Goal: Information Seeking & Learning: Understand process/instructions

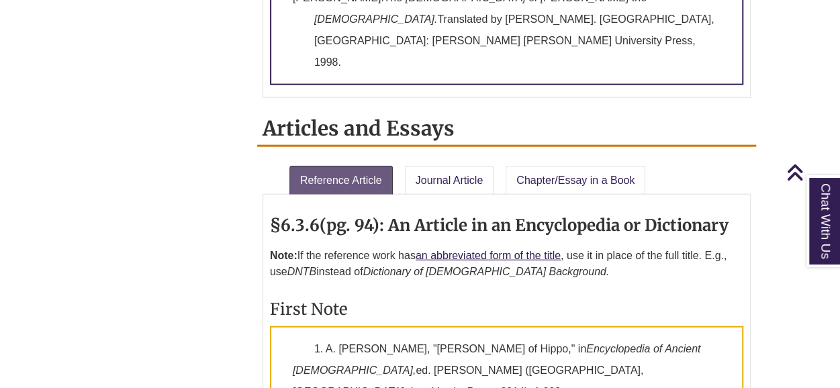
scroll to position [1462, 0]
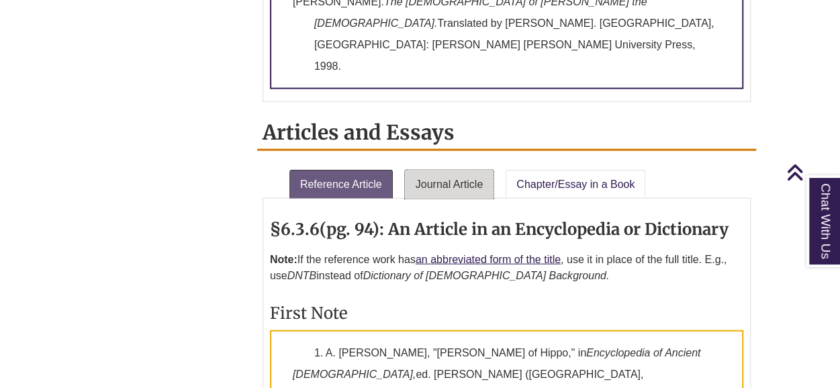
click at [473, 170] on link "Journal Article" at bounding box center [449, 185] width 89 height 30
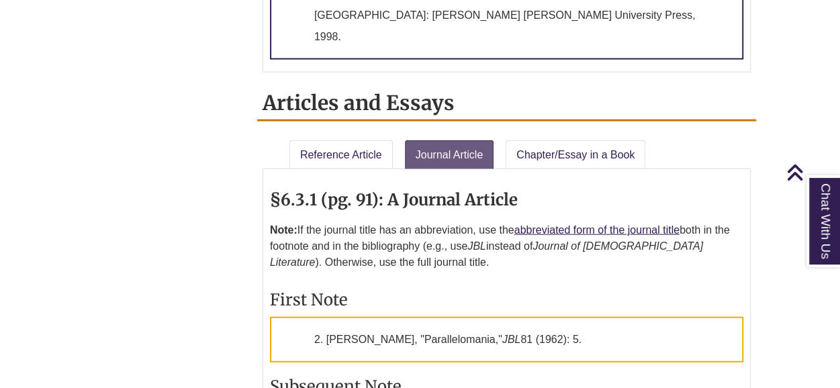
scroll to position [1493, 0]
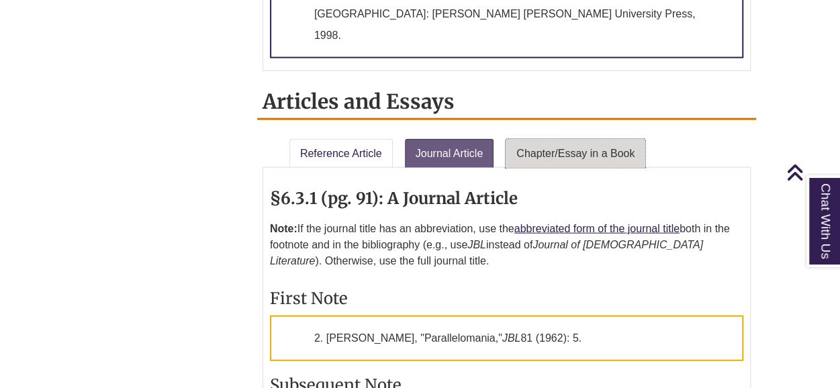
click at [573, 139] on link "Chapter/Essay in a Book" at bounding box center [576, 154] width 140 height 30
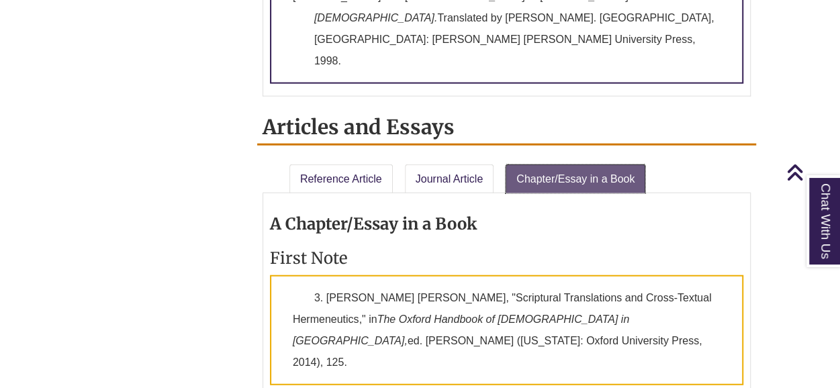
scroll to position [1465, 0]
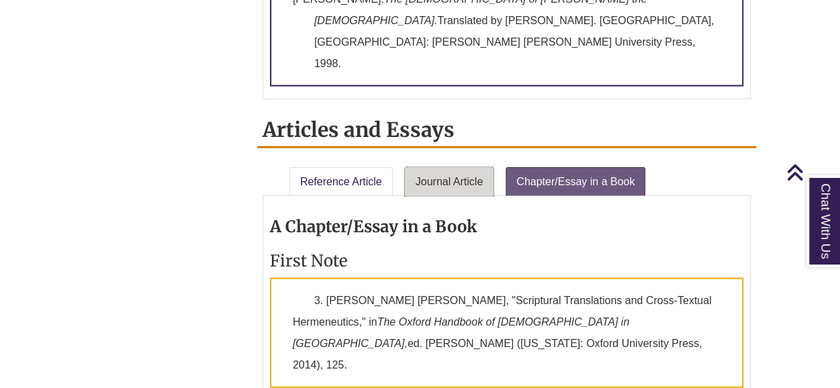
click at [442, 167] on link "Journal Article" at bounding box center [449, 182] width 89 height 30
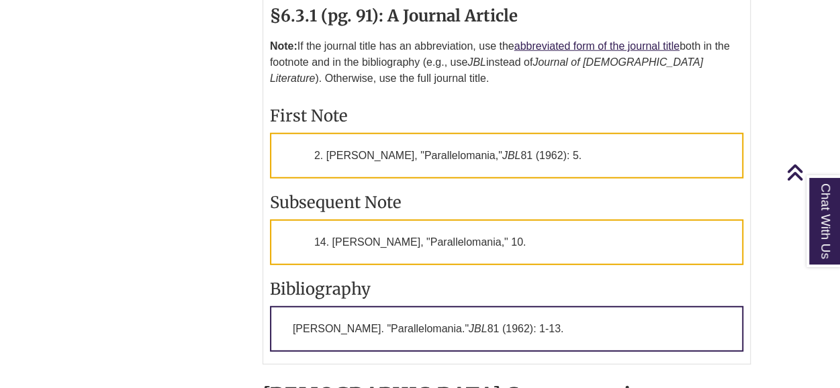
scroll to position [1677, 0]
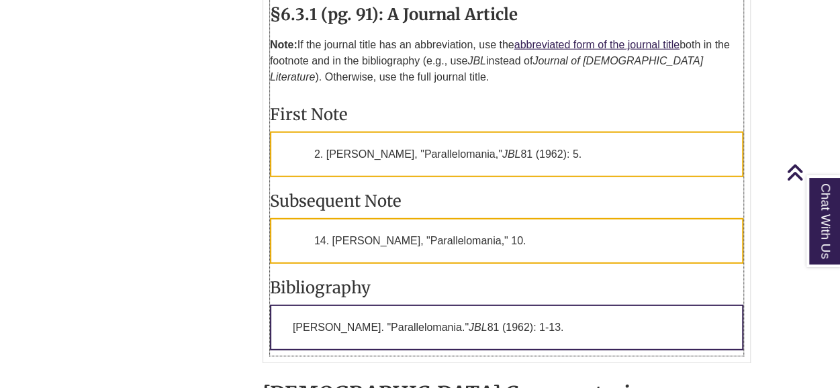
click at [552, 305] on p "[PERSON_NAME]. "Parallelomania." JBL 81 (1962): 1-13." at bounding box center [506, 328] width 473 height 46
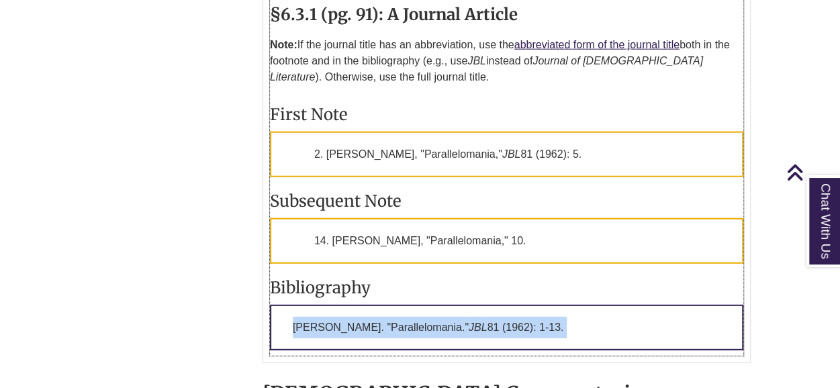
click at [552, 305] on p "[PERSON_NAME]. "Parallelomania." JBL 81 (1962): 1-13." at bounding box center [506, 328] width 473 height 46
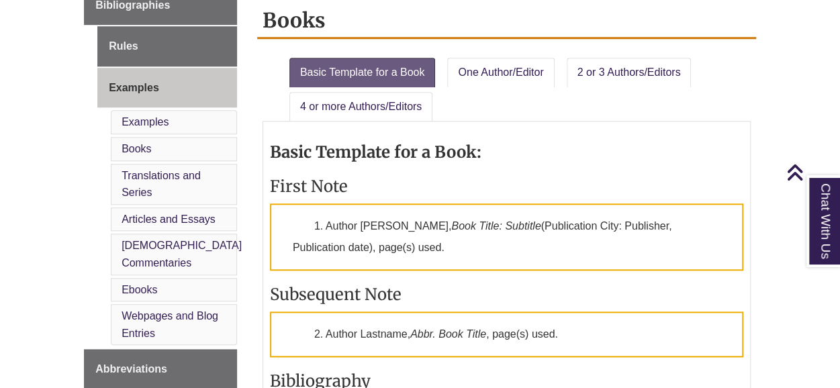
scroll to position [567, 0]
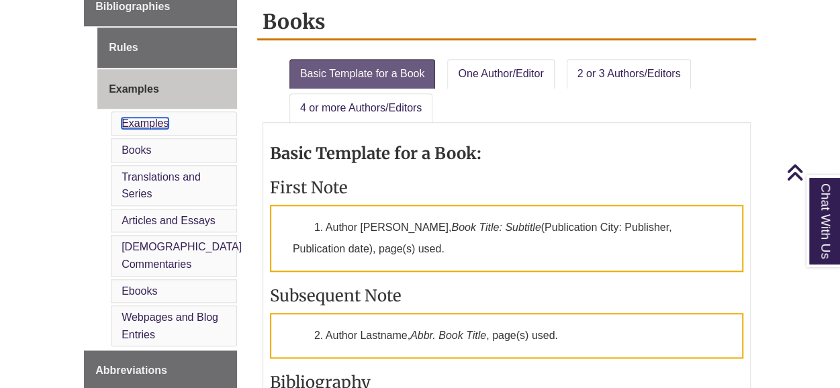
click at [141, 117] on link "Examples" at bounding box center [145, 122] width 47 height 11
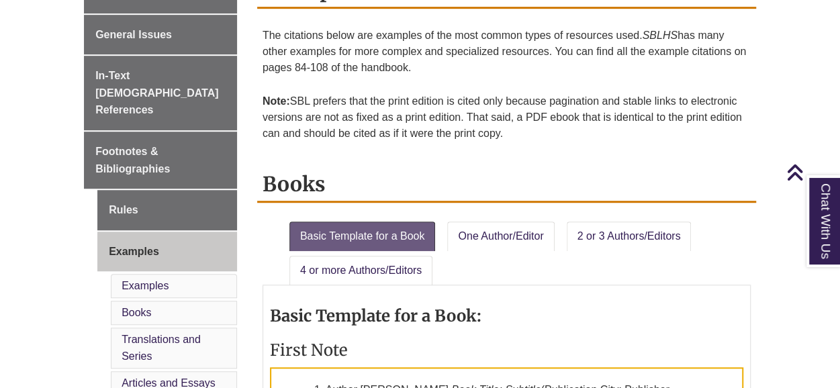
scroll to position [399, 0]
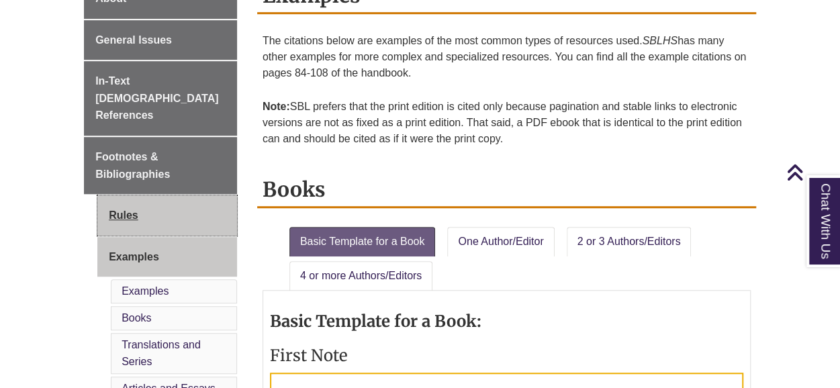
click at [150, 209] on link "Rules" at bounding box center [167, 215] width 140 height 40
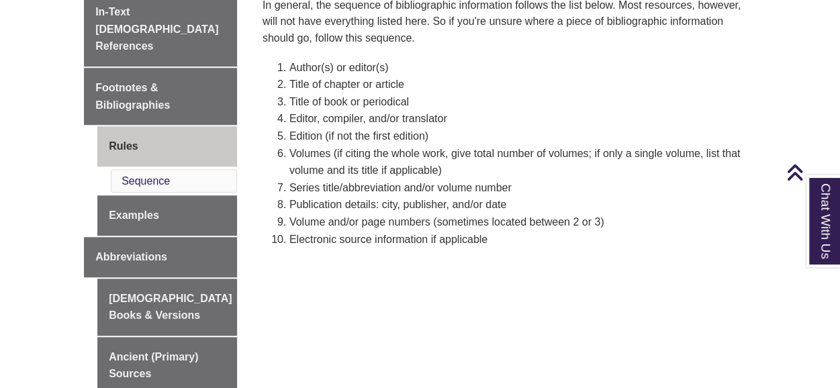
scroll to position [469, 0]
click at [176, 169] on li "Sequence" at bounding box center [174, 181] width 126 height 24
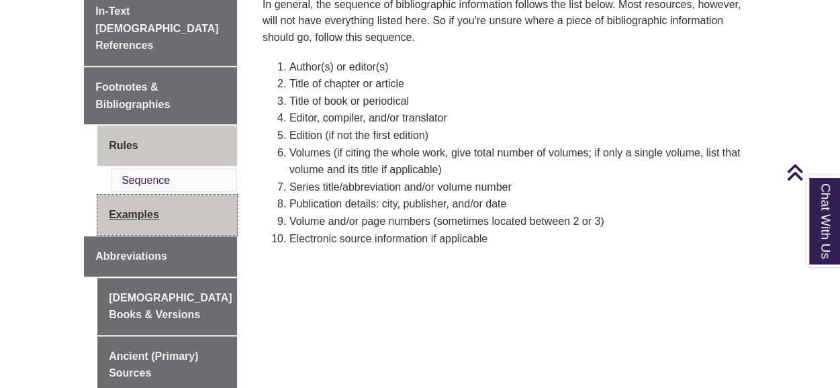
click at [169, 195] on link "Examples" at bounding box center [167, 215] width 140 height 40
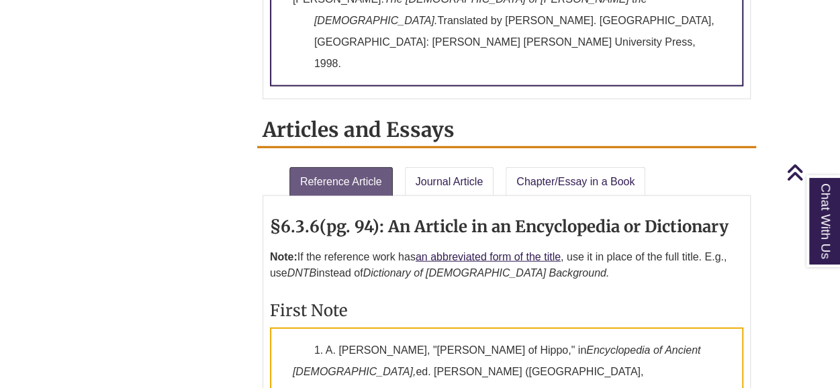
scroll to position [1465, 0]
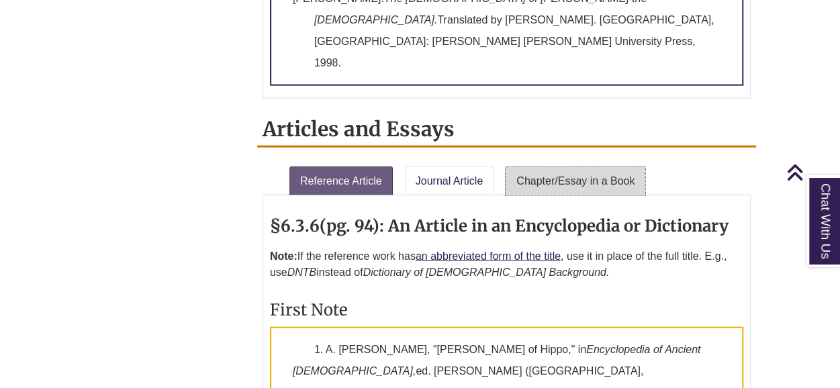
click at [561, 166] on link "Chapter/Essay in a Book" at bounding box center [576, 181] width 140 height 30
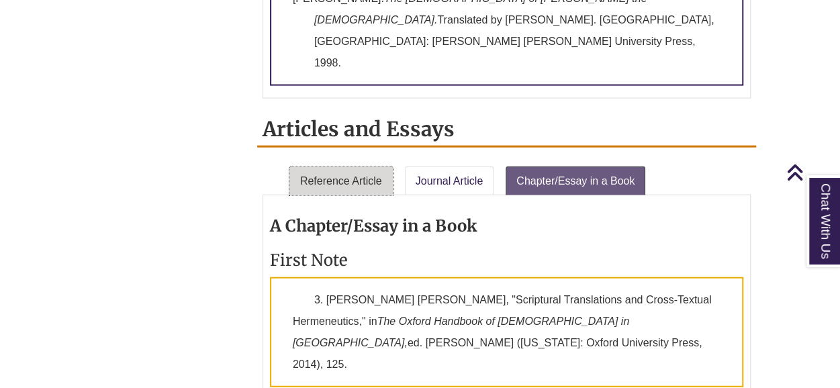
click at [354, 166] on link "Reference Article" at bounding box center [340, 181] width 103 height 30
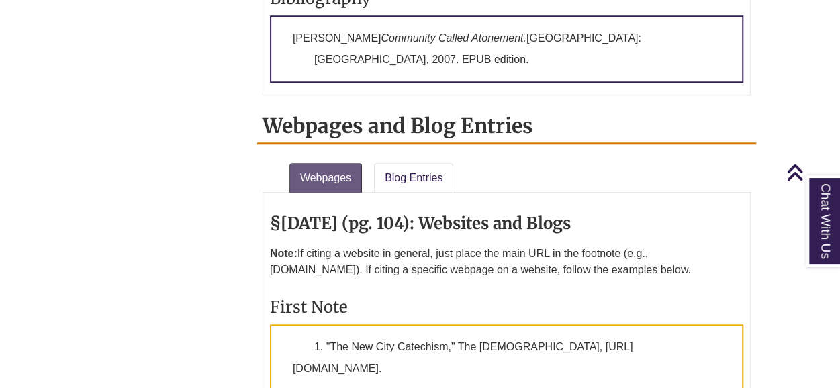
scroll to position [3118, 0]
click at [415, 164] on link "Blog Entries" at bounding box center [413, 179] width 79 height 30
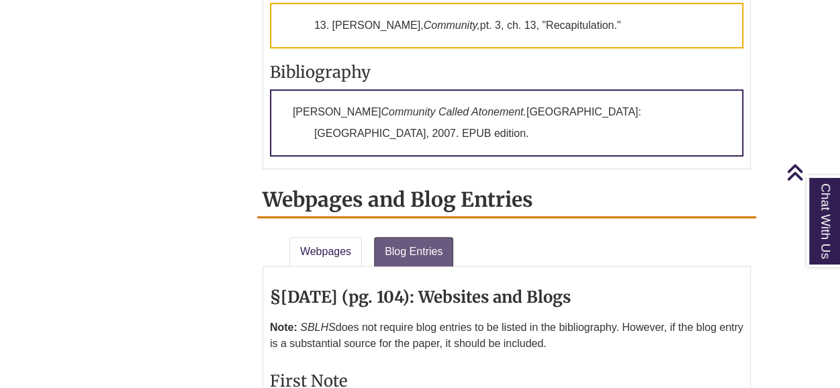
scroll to position [3044, 0]
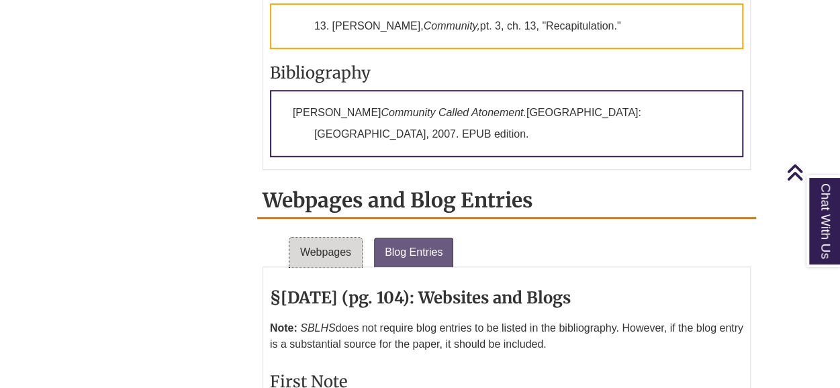
click at [325, 238] on link "Webpages" at bounding box center [325, 253] width 73 height 30
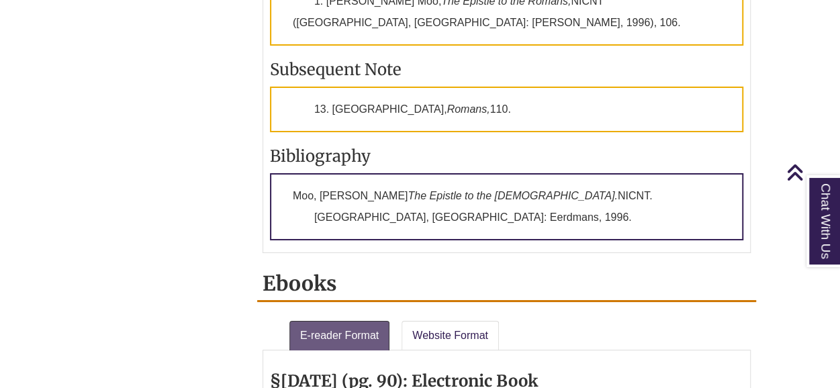
scroll to position [2377, 0]
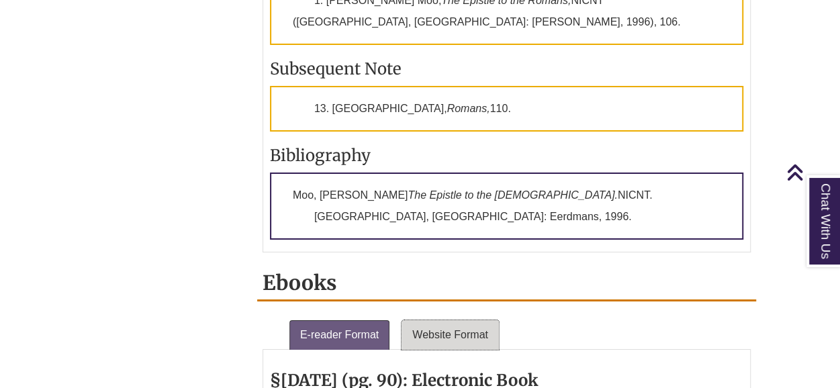
click at [478, 320] on link "Website Format" at bounding box center [449, 335] width 97 height 30
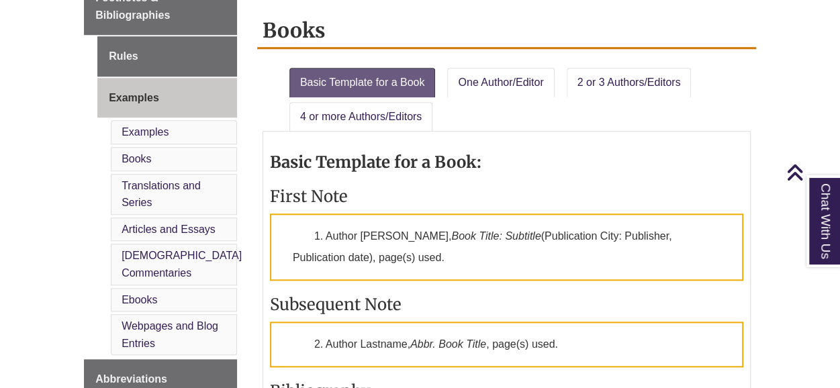
scroll to position [555, 0]
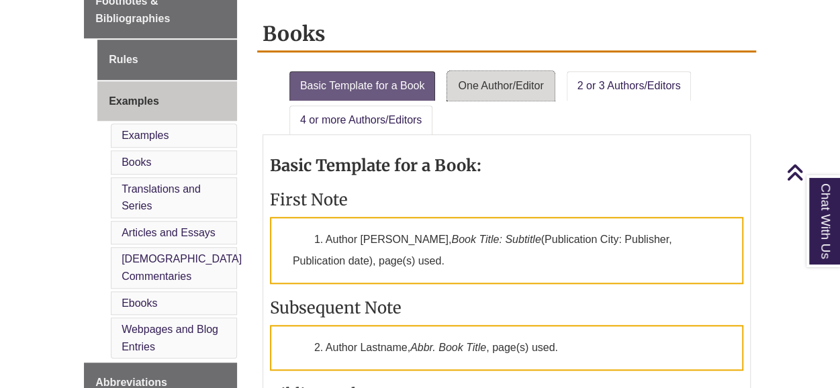
click at [493, 82] on link "One Author/Editor" at bounding box center [500, 86] width 107 height 30
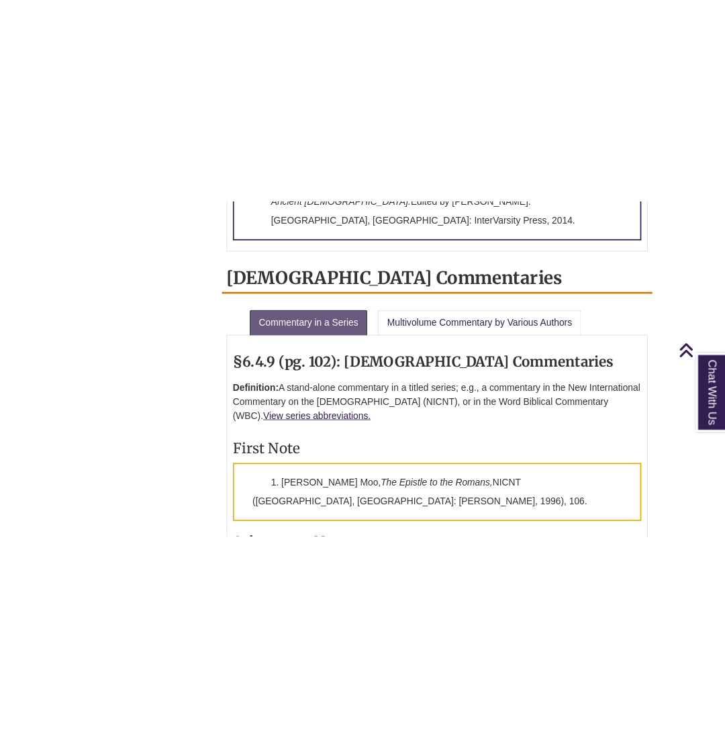
scroll to position [2350, 0]
